Goal: Information Seeking & Learning: Learn about a topic

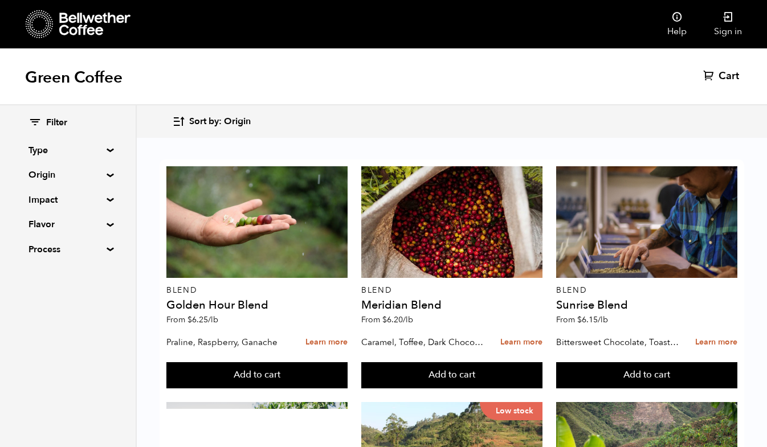
scroll to position [192, 0]
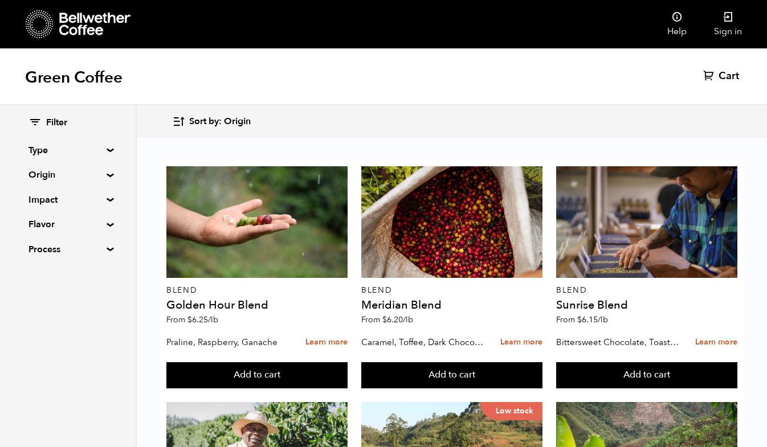
click at [105, 249] on summary "Process" at bounding box center [67, 250] width 79 height 14
click at [37, 272] on input "Natural" at bounding box center [33, 271] width 10 height 10
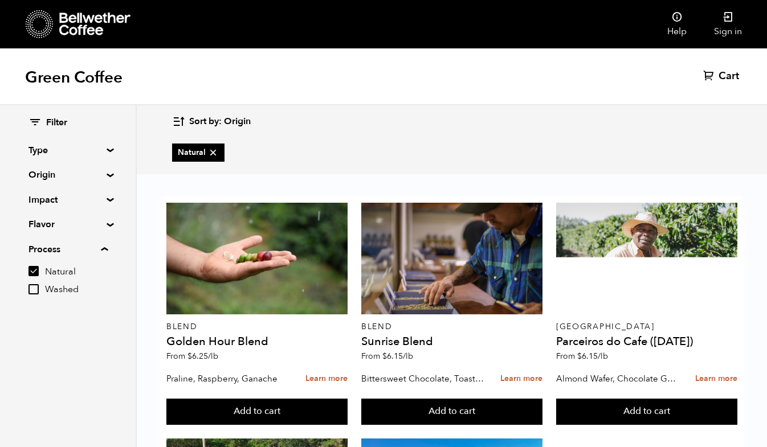
scroll to position [0, 0]
click at [32, 272] on input "Natural" at bounding box center [33, 271] width 10 height 10
checkbox input "false"
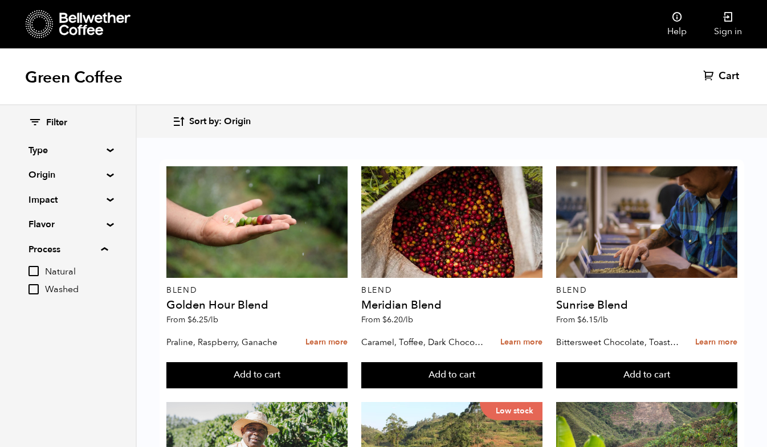
click at [109, 181] on div "Filter Type Blend Single Origin Decaf Seasonal Year Round Origin Blend [GEOGRAP…" at bounding box center [68, 208] width 136 height 207
click at [109, 178] on div "Filter Type Blend Single Origin Decaf Seasonal Year Round Origin Blend [GEOGRAP…" at bounding box center [68, 208] width 136 height 207
click at [105, 176] on summary "Origin" at bounding box center [67, 175] width 79 height 14
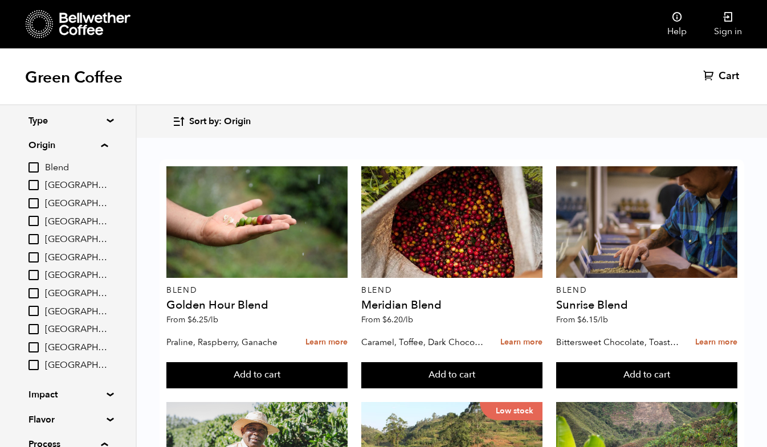
scroll to position [123, 0]
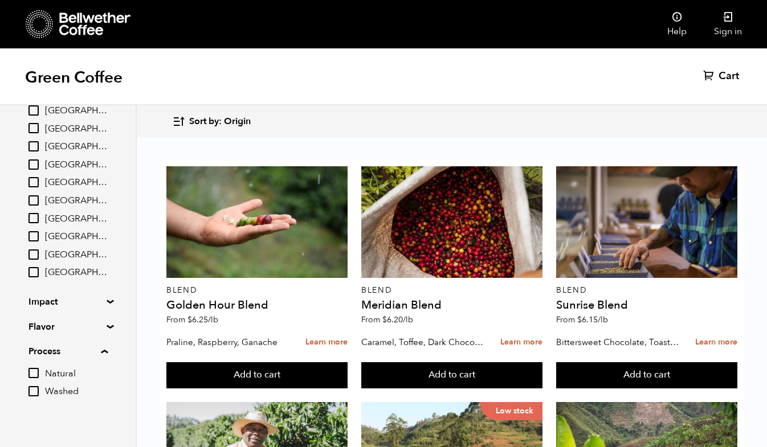
click at [106, 300] on div "Filter Type Blend Single Origin Decaf Seasonal Year Round Origin Blend [GEOGRAP…" at bounding box center [68, 198] width 136 height 431
click at [106, 296] on summary "Impact" at bounding box center [67, 302] width 79 height 14
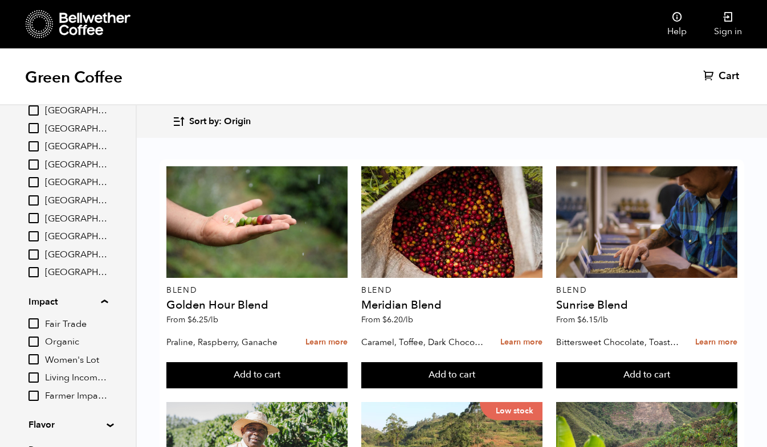
scroll to position [149, 0]
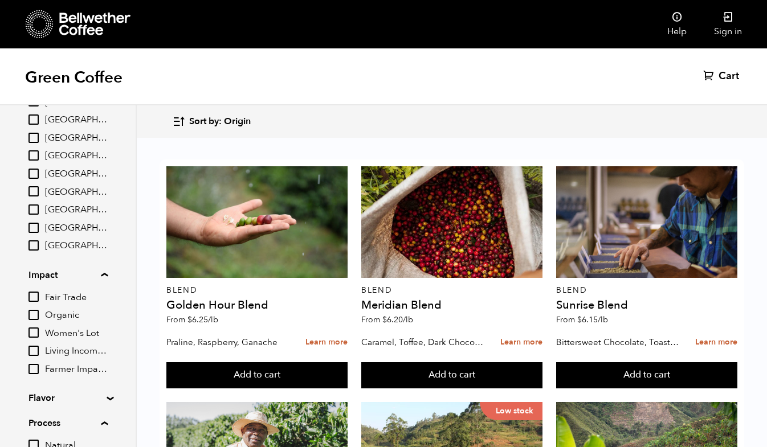
click at [35, 294] on input "Fair Trade" at bounding box center [33, 297] width 10 height 10
checkbox input "true"
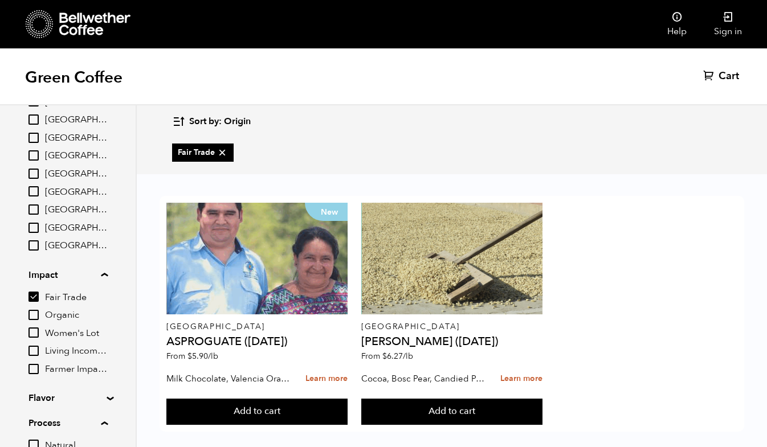
click at [37, 314] on input "Organic" at bounding box center [33, 315] width 10 height 10
checkbox input "true"
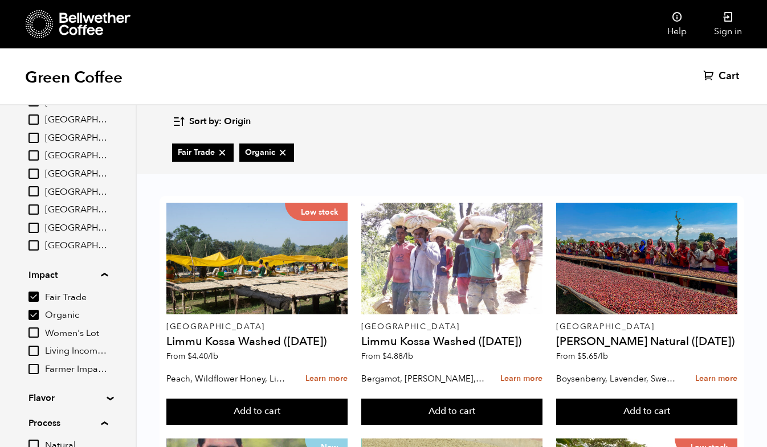
scroll to position [248, 0]
click at [39, 292] on input "Fair Trade" at bounding box center [33, 297] width 10 height 10
checkbox input "false"
click at [36, 314] on input "Organic" at bounding box center [33, 315] width 10 height 10
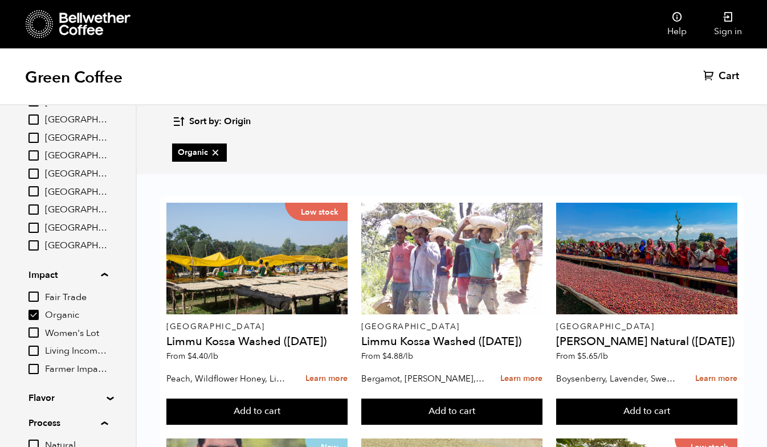
checkbox input "false"
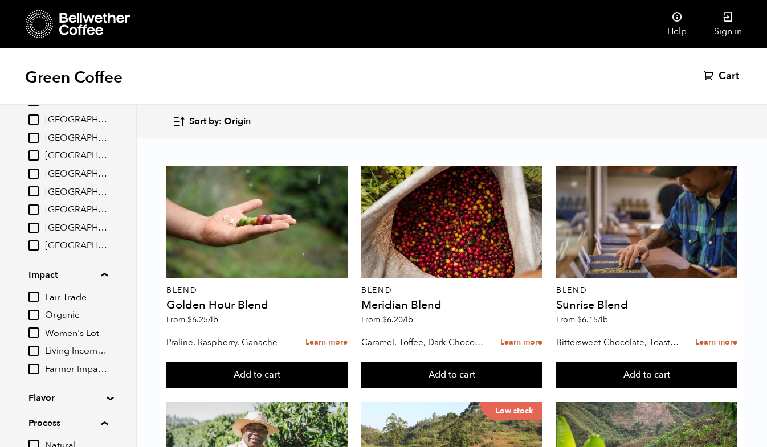
click at [36, 296] on input "Fair Trade" at bounding box center [33, 297] width 10 height 10
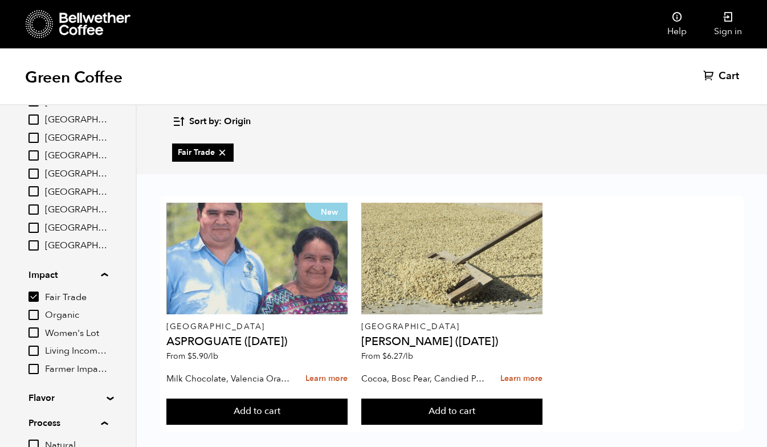
scroll to position [13, 0]
click at [32, 292] on input "Fair Trade" at bounding box center [33, 297] width 10 height 10
checkbox input "false"
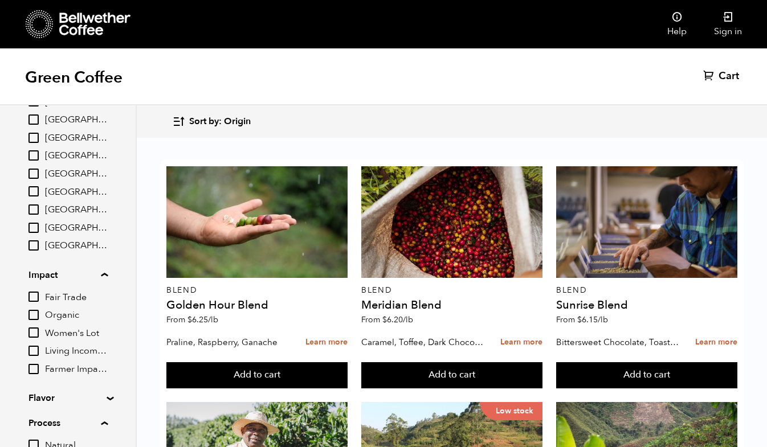
click at [38, 328] on input "Women's Lot" at bounding box center [33, 333] width 10 height 10
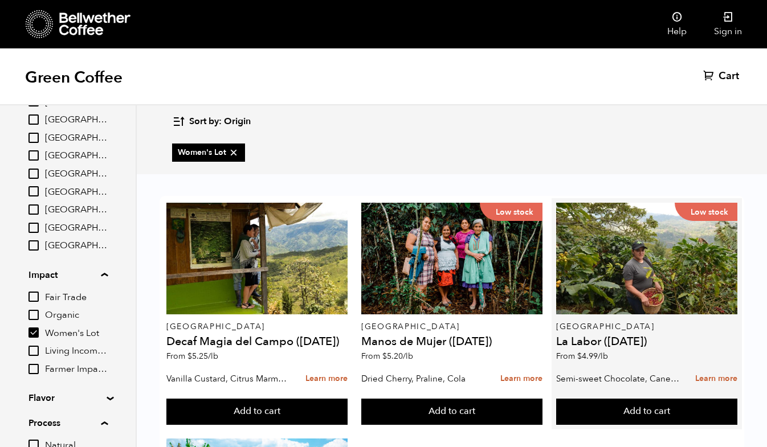
scroll to position [0, 0]
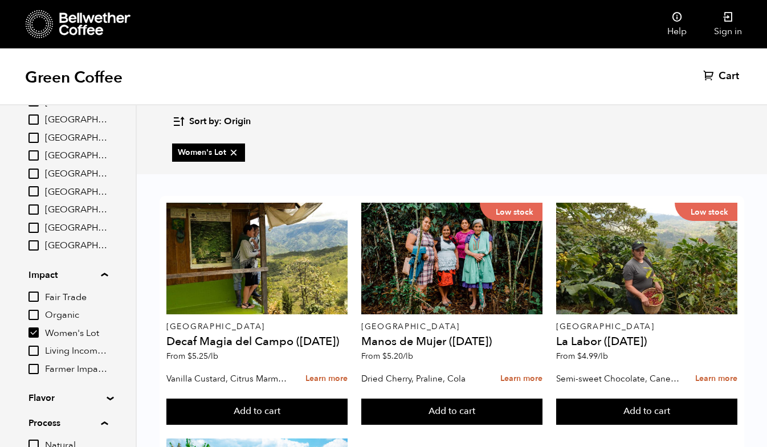
click at [30, 328] on input "Women's Lot" at bounding box center [33, 333] width 10 height 10
checkbox input "false"
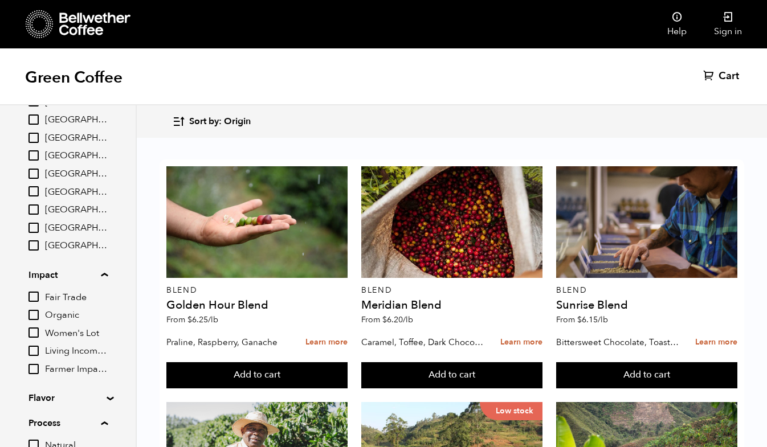
scroll to position [1389, 0]
